Goal: Task Accomplishment & Management: Manage account settings

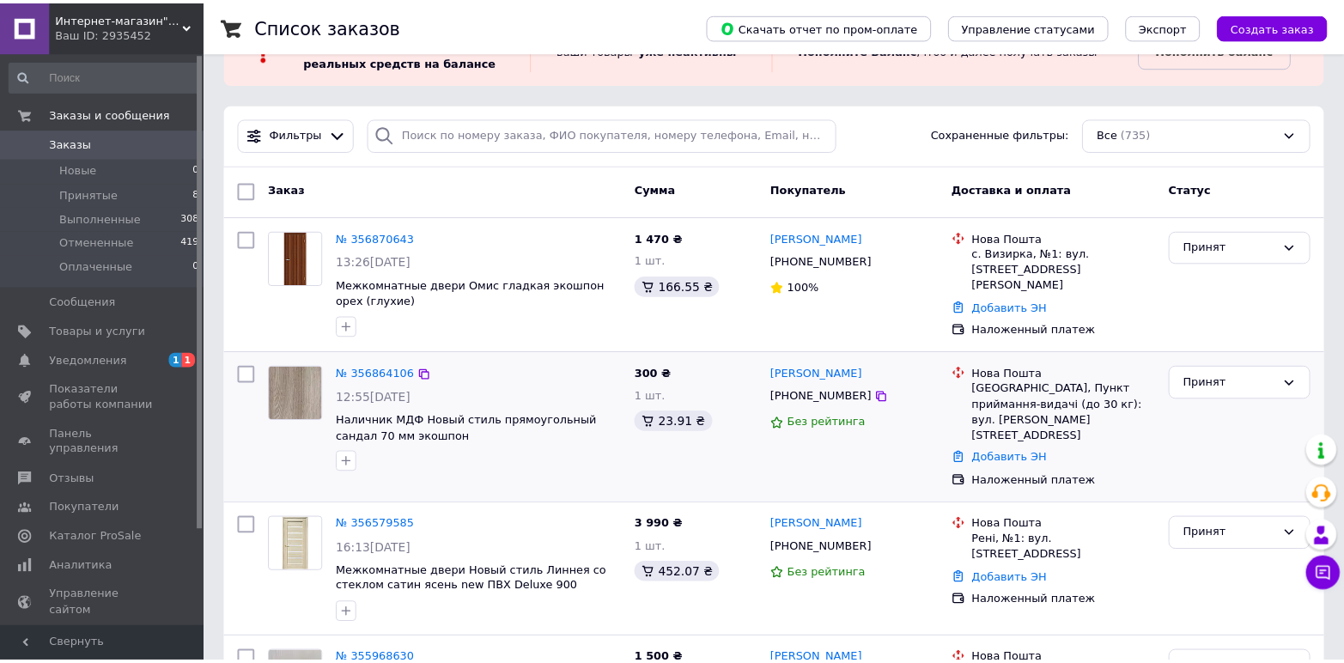
scroll to position [86, 0]
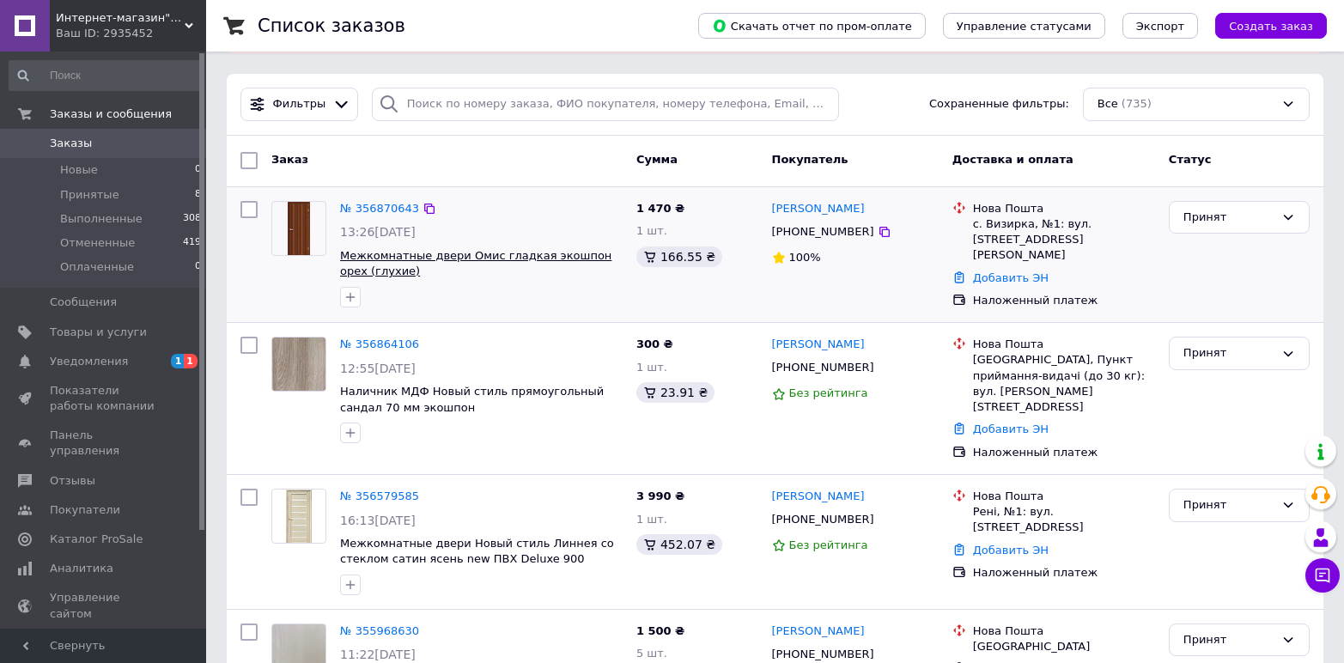
click at [485, 259] on span "Межкомнатные двери Омис гладкая экошпон орех (глухие)" at bounding box center [475, 263] width 271 height 29
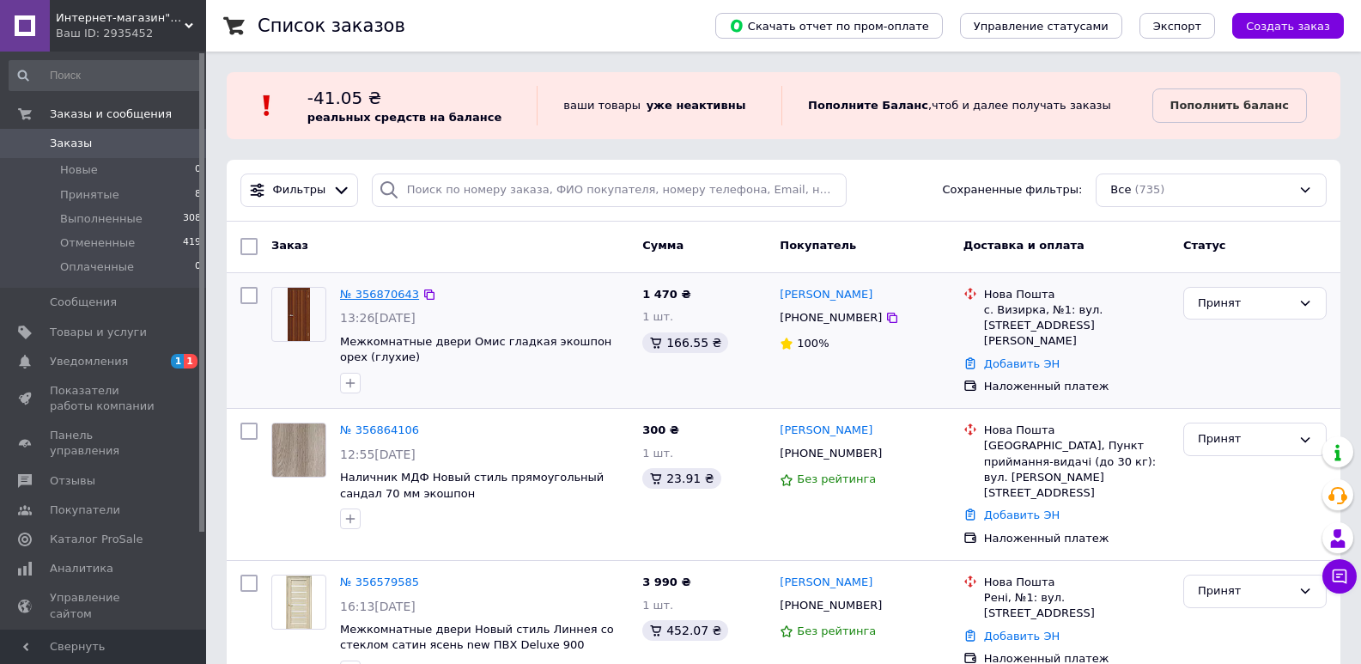
click at [365, 296] on link "№ 356870643" at bounding box center [379, 294] width 79 height 13
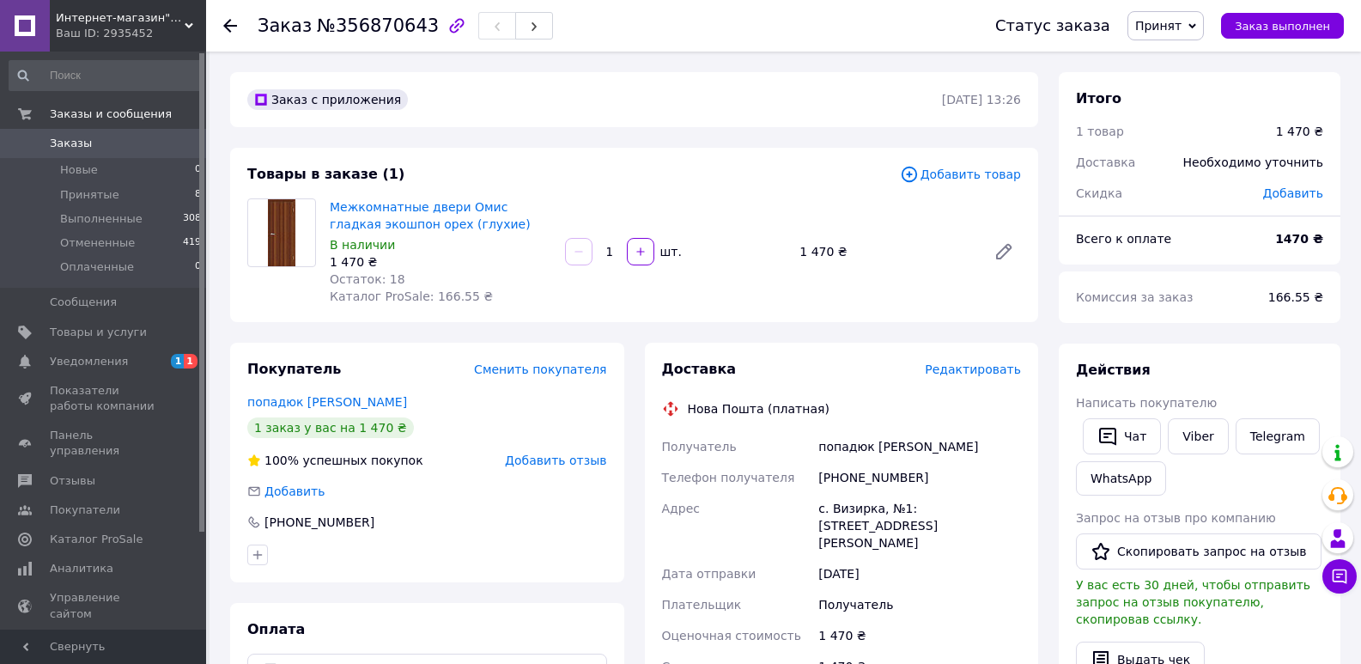
click at [232, 27] on use at bounding box center [230, 26] width 14 height 14
